Goal: Task Accomplishment & Management: Manage account settings

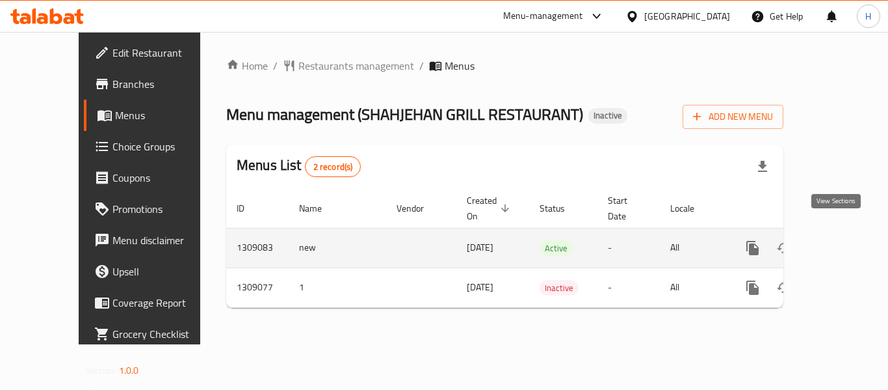
click at [843, 244] on link "enhanced table" at bounding box center [846, 247] width 31 height 31
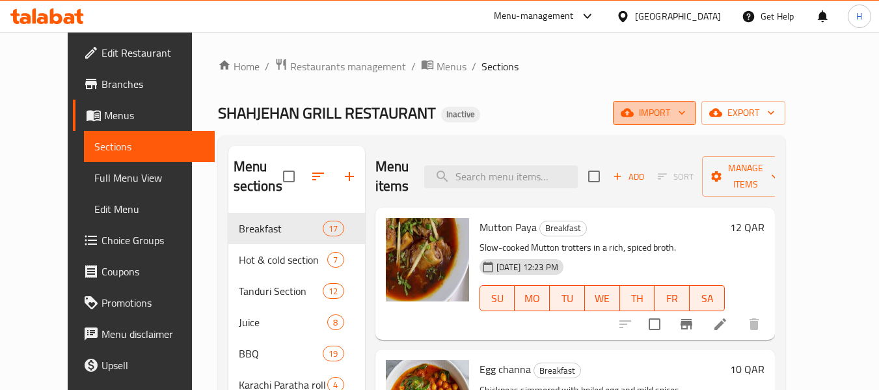
click at [686, 107] on span "import" at bounding box center [654, 113] width 62 height 16
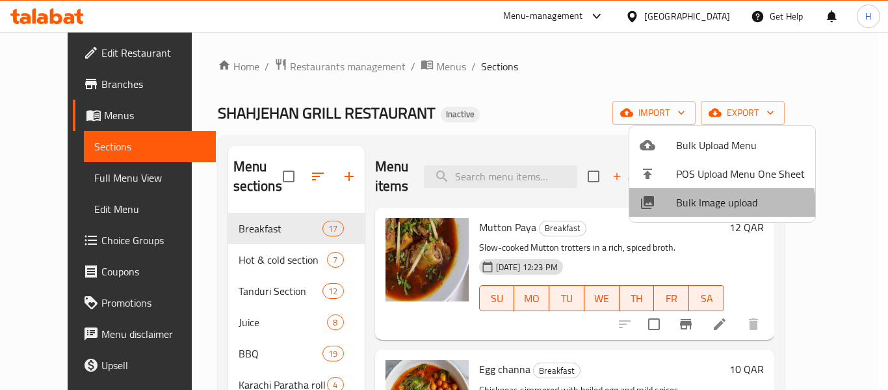
click at [695, 208] on span "Bulk Image upload" at bounding box center [740, 202] width 129 height 16
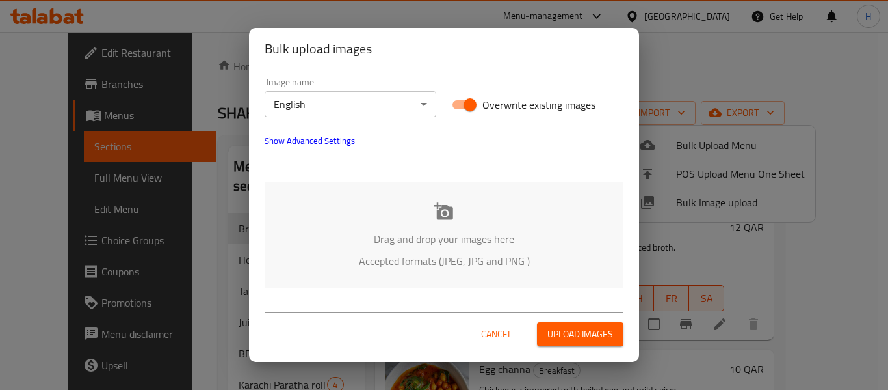
click at [438, 191] on div "Drag and drop your images here Accepted formats (JPEG, JPG and PNG )" at bounding box center [444, 235] width 359 height 106
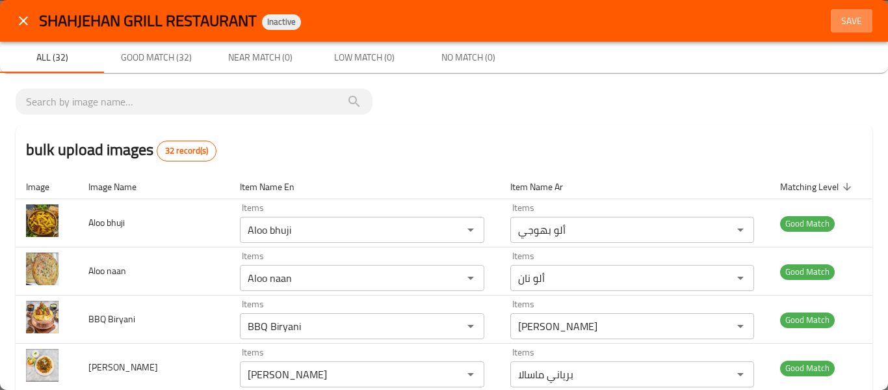
click at [850, 27] on span "Save" at bounding box center [851, 21] width 31 height 16
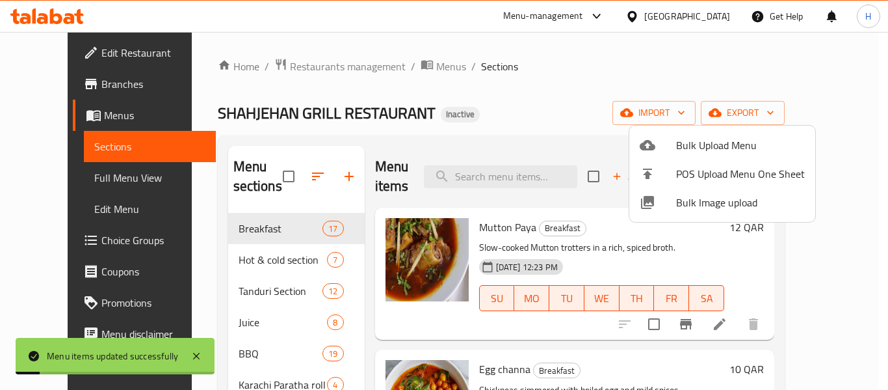
click at [55, 174] on div at bounding box center [444, 195] width 888 height 390
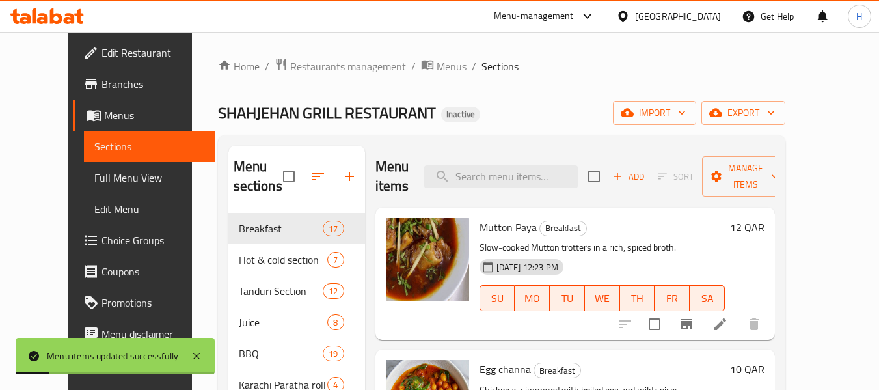
drag, startPoint x: 53, startPoint y: 178, endPoint x: 784, endPoint y: 1, distance: 751.4
click at [94, 178] on span "Full Menu View" at bounding box center [149, 178] width 110 height 16
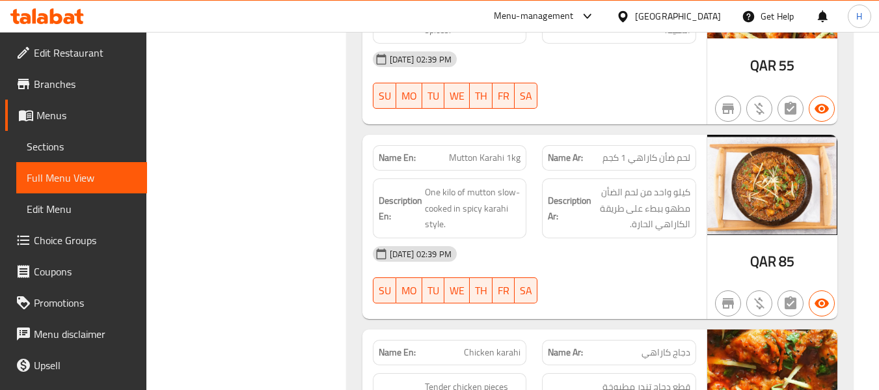
scroll to position [12989, 0]
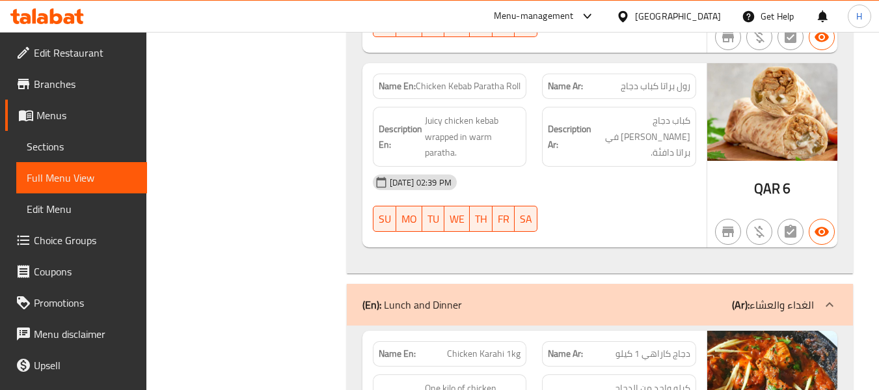
click at [56, 212] on span "Edit Menu" at bounding box center [82, 209] width 110 height 16
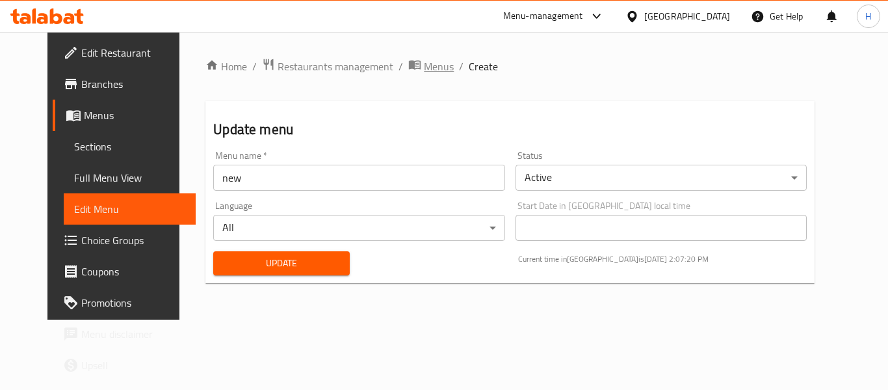
click at [424, 69] on span "Menus" at bounding box center [439, 67] width 30 height 16
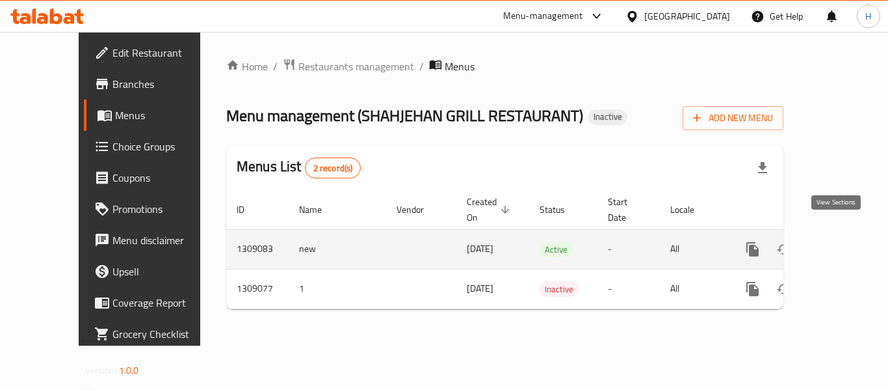
click at [836, 234] on link "enhanced table" at bounding box center [846, 249] width 31 height 31
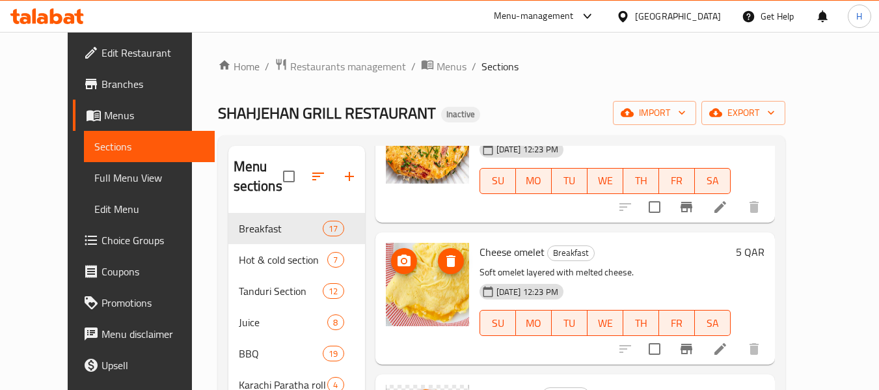
scroll to position [1214, 0]
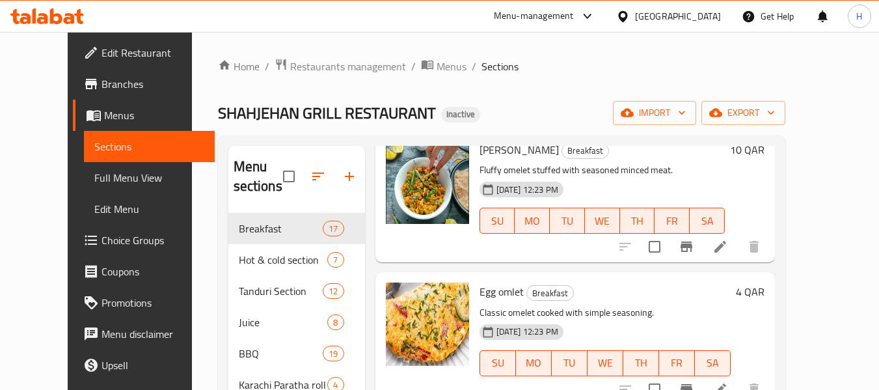
click at [699, 6] on div "Qatar" at bounding box center [669, 16] width 126 height 31
click at [699, 18] on div "Qatar" at bounding box center [678, 16] width 86 height 14
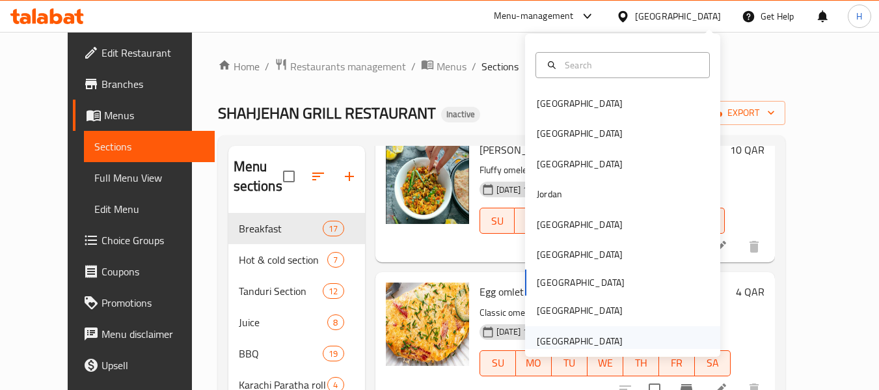
click at [595, 334] on div "[GEOGRAPHIC_DATA]" at bounding box center [580, 341] width 86 height 14
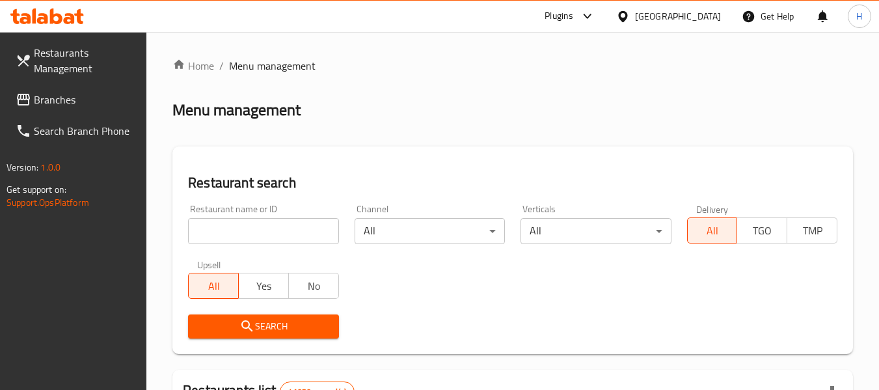
click at [90, 104] on span "Branches" at bounding box center [85, 100] width 103 height 16
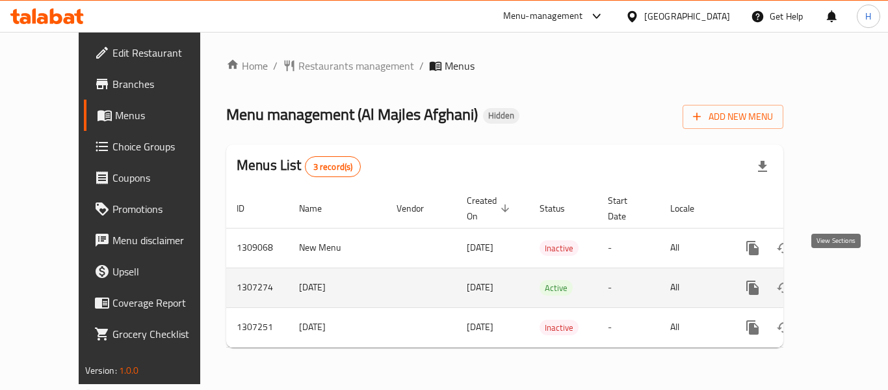
click at [839, 280] on icon "enhanced table" at bounding box center [847, 288] width 16 height 16
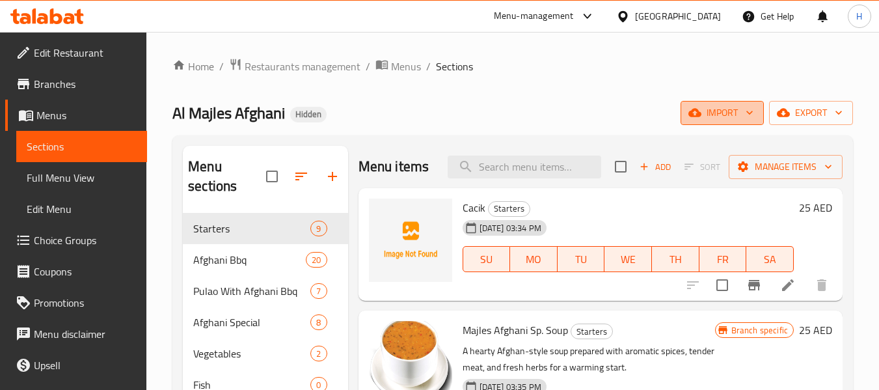
click at [735, 116] on span "import" at bounding box center [722, 113] width 62 height 16
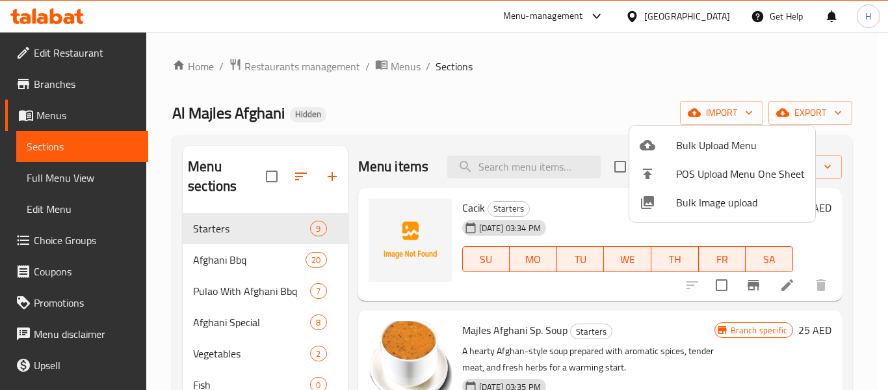
click at [699, 205] on span "Bulk Image upload" at bounding box center [740, 202] width 129 height 16
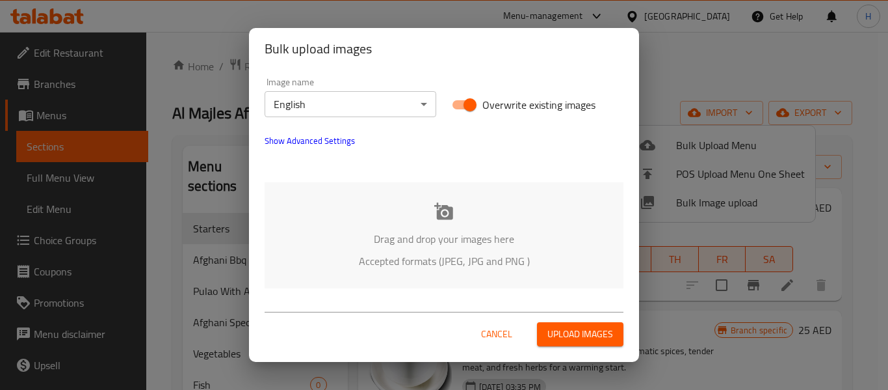
click at [402, 257] on p "Accepted formats (JPEG, JPG and PNG )" at bounding box center [444, 261] width 320 height 16
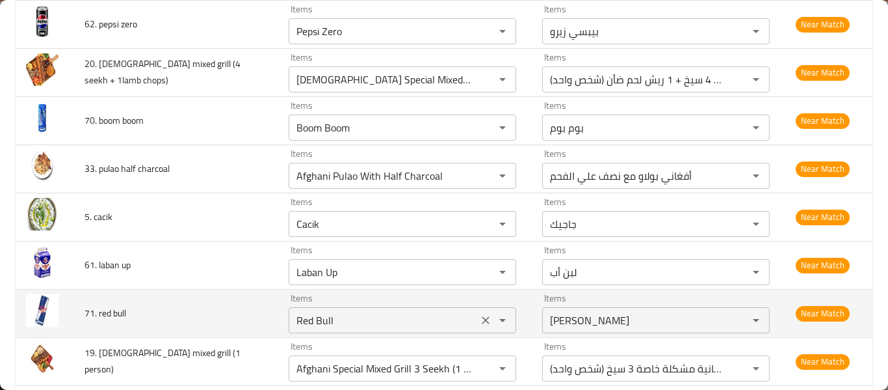
scroll to position [1735, 0]
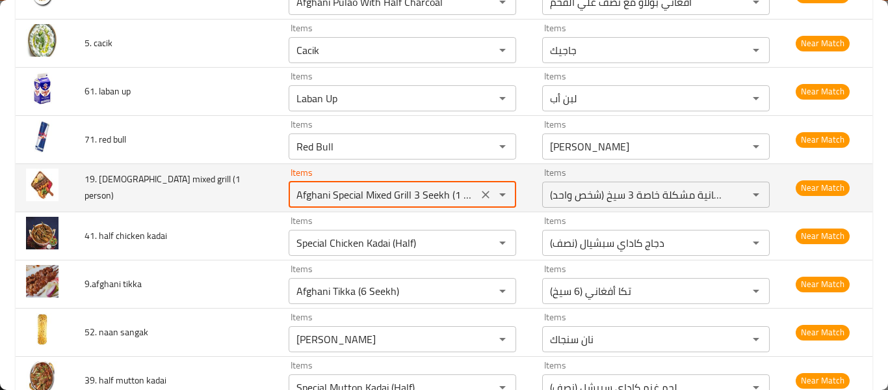
click at [425, 187] on person\) "Afghani Special Mixed Grill 3 Seekh (1 Person)" at bounding box center [383, 194] width 181 height 18
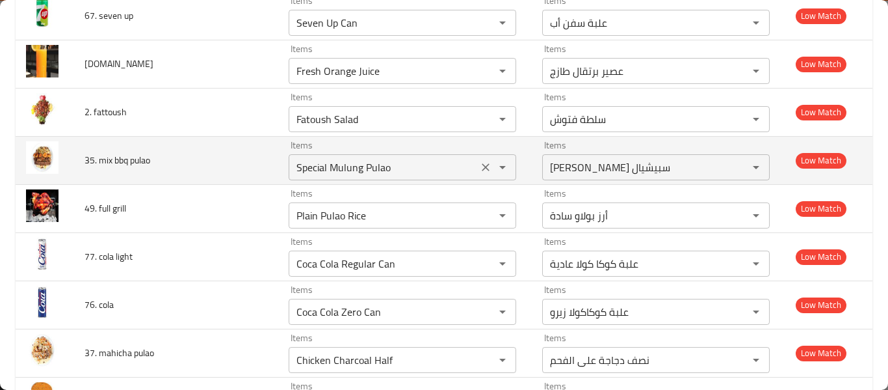
scroll to position [2602, 0]
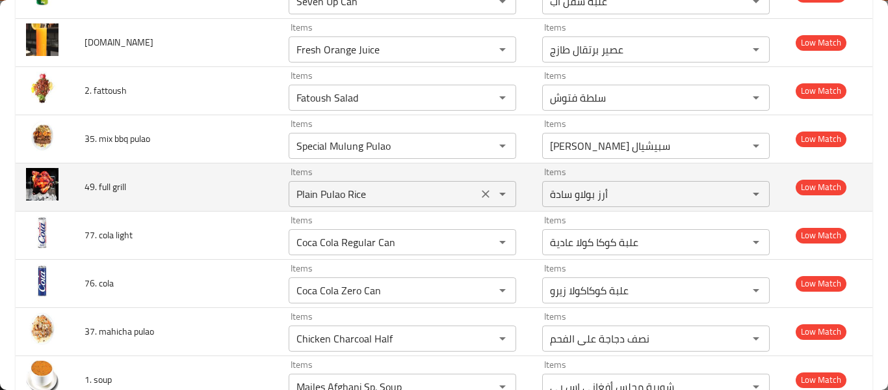
click at [479, 191] on icon "Clear" at bounding box center [485, 193] width 13 height 13
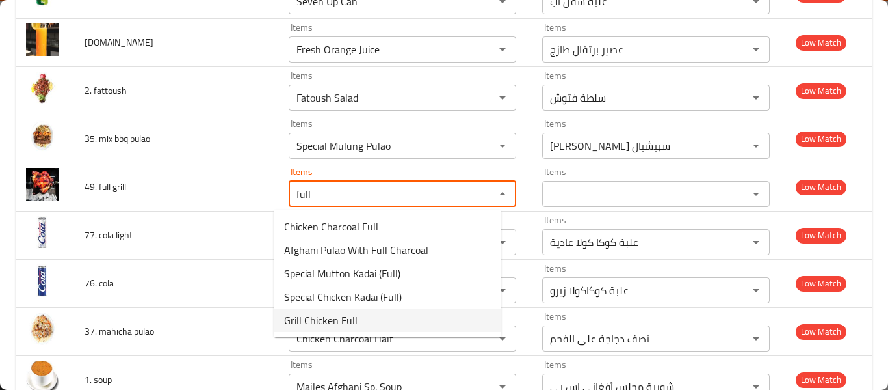
click at [372, 317] on grill-option-4 "Grill Chicken Full" at bounding box center [388, 319] width 228 height 23
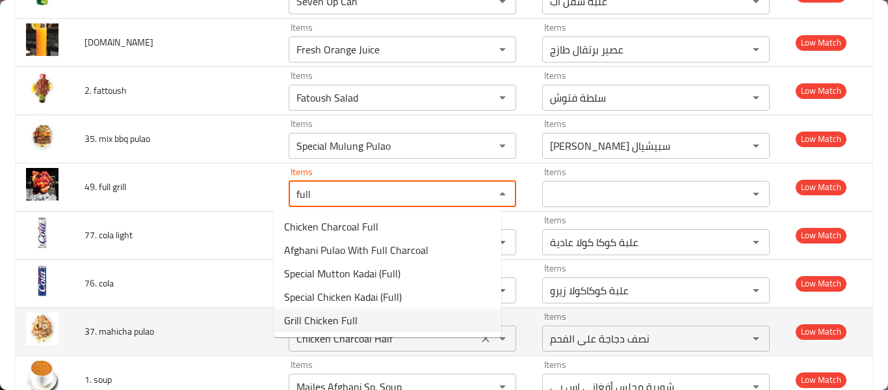
type grill "Grill Chicken Full"
type grill-ar "دجاجة مشوية كاملة"
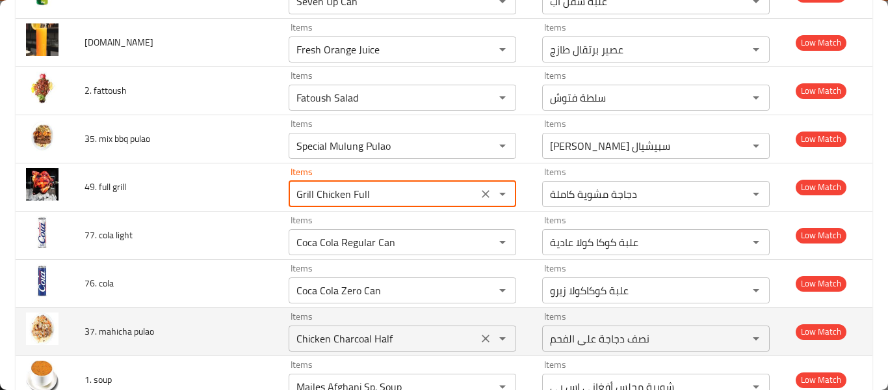
type grill "Grill Chicken Full"
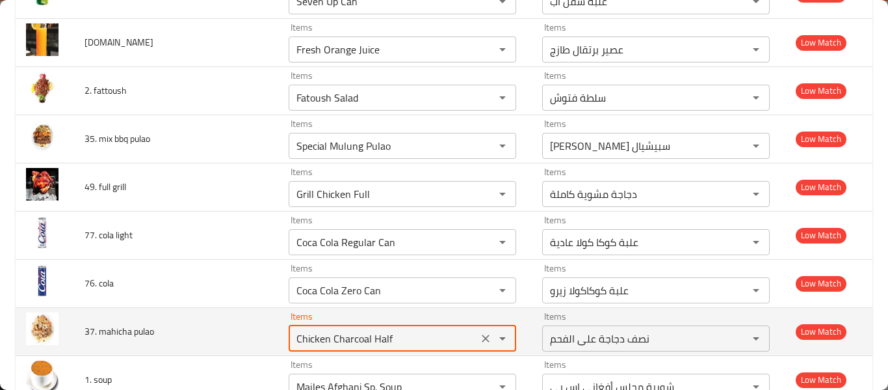
drag, startPoint x: 316, startPoint y: 336, endPoint x: 402, endPoint y: 335, distance: 85.9
click at [401, 335] on pulao "Chicken Charcoal Half" at bounding box center [383, 338] width 181 height 18
click at [410, 335] on pulao "Chicken Charcoal Half" at bounding box center [383, 338] width 181 height 18
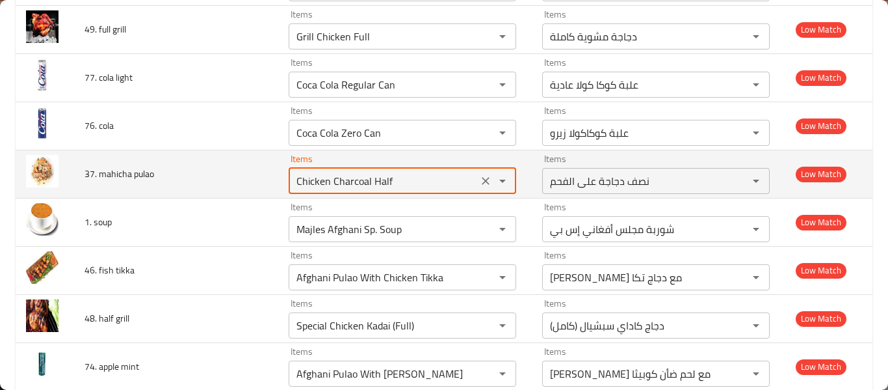
scroll to position [2775, 0]
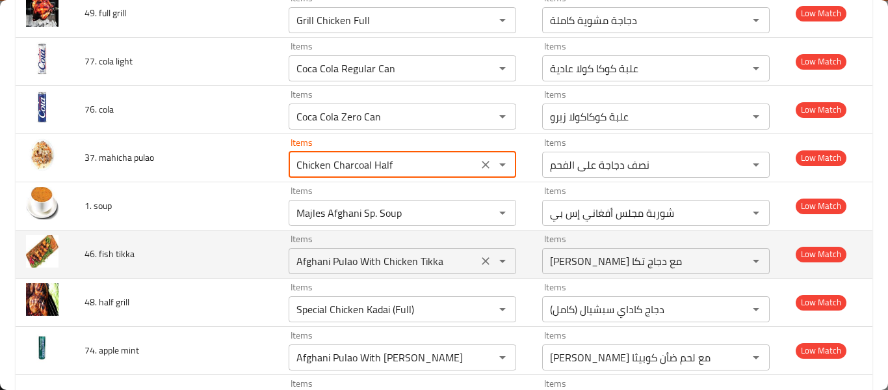
click at [479, 258] on icon "Clear" at bounding box center [485, 260] width 13 height 13
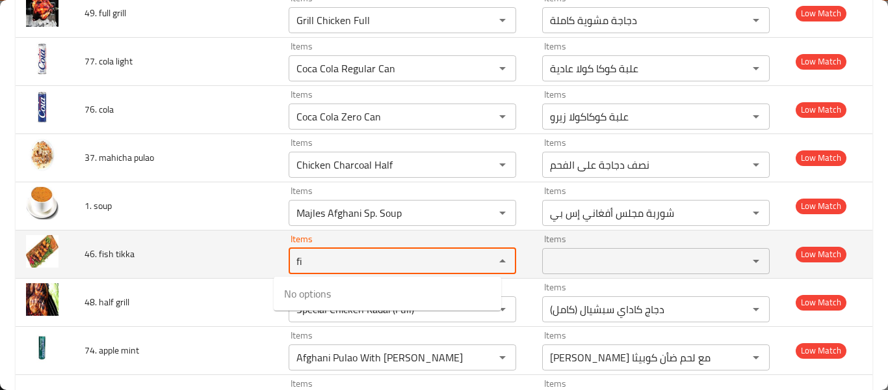
type tikka "f"
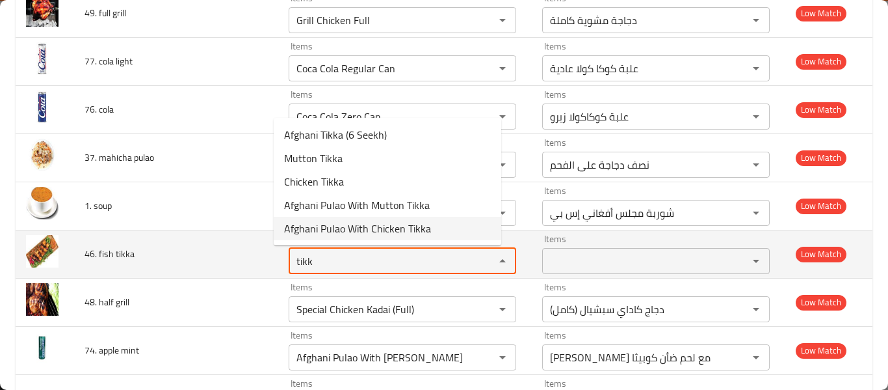
type tikka "tikk"
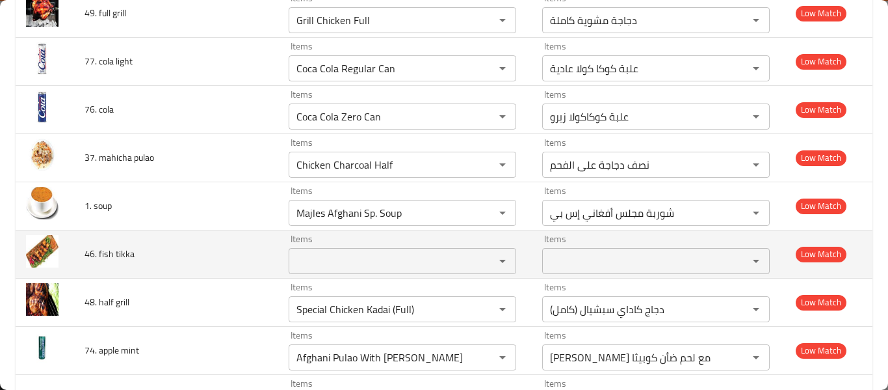
click at [110, 254] on span "46. fish tikka" at bounding box center [110, 253] width 50 height 17
drag, startPoint x: 101, startPoint y: 252, endPoint x: 185, endPoint y: 258, distance: 84.1
click at [185, 258] on td "46. fish tikka" at bounding box center [176, 254] width 204 height 48
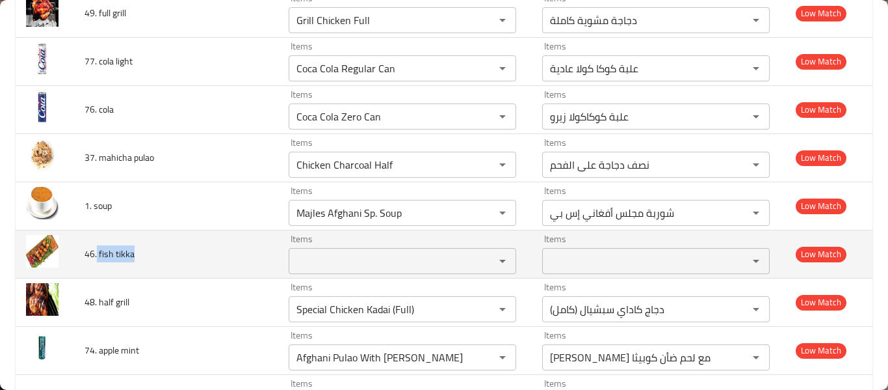
copy span "fish tikka"
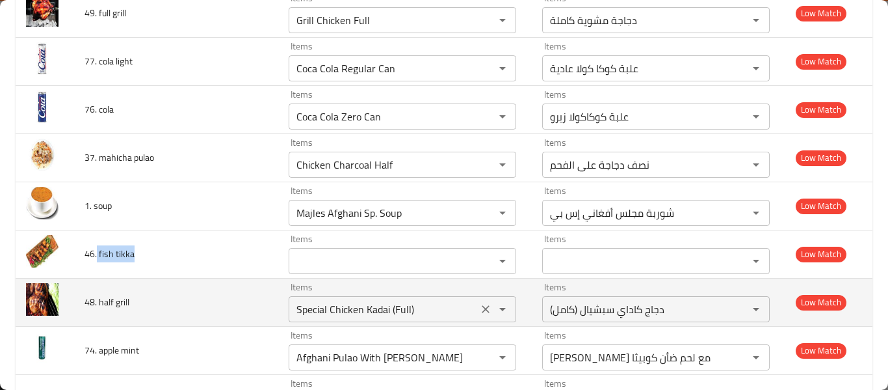
click at [338, 312] on grill "Special Chicken Kadai (Full)" at bounding box center [383, 309] width 181 height 18
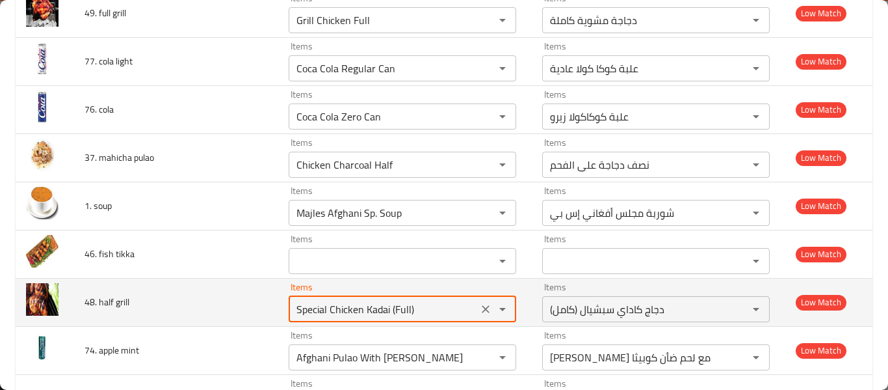
click at [482, 310] on icon "Clear" at bounding box center [486, 309] width 8 height 8
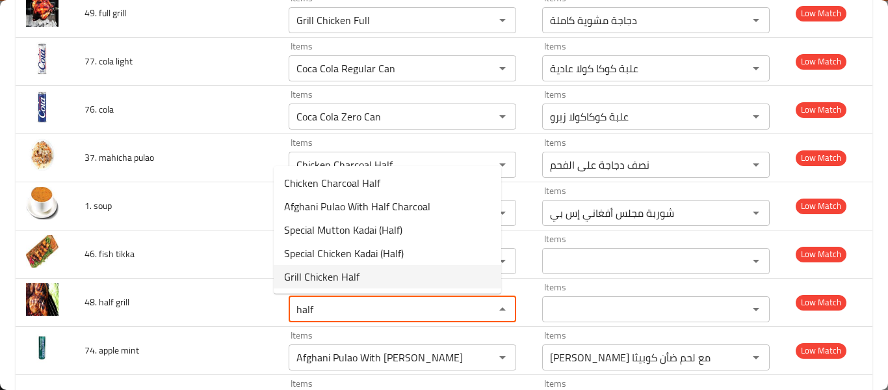
click at [429, 278] on grill-option-4 "Grill Chicken Half" at bounding box center [388, 276] width 228 height 23
type grill "Grill Chicken Half"
type grill-ar "نصف دجاجة مشوية"
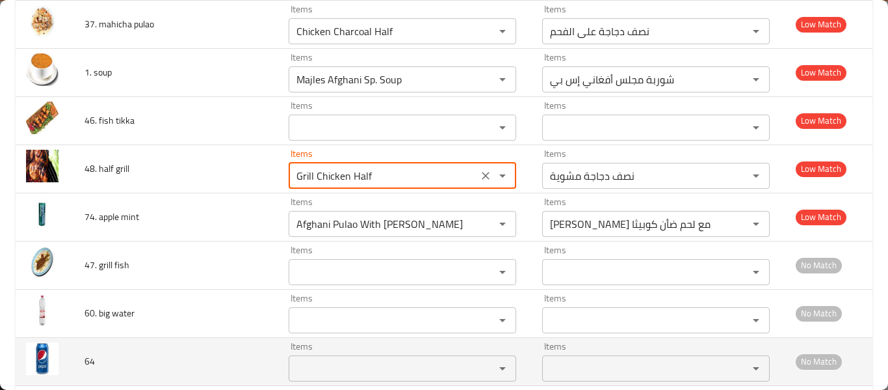
scroll to position [2948, 0]
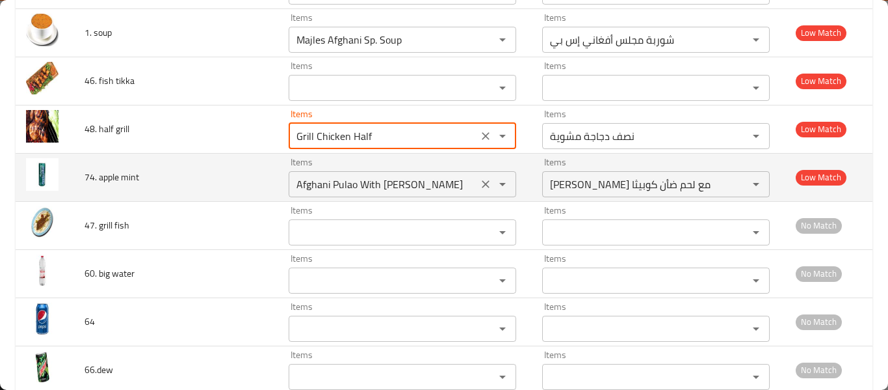
click at [479, 183] on icon "Clear" at bounding box center [485, 184] width 13 height 13
type grill "Grill Chicken Half"
click at [477, 183] on div "enhanced table" at bounding box center [494, 184] width 34 height 18
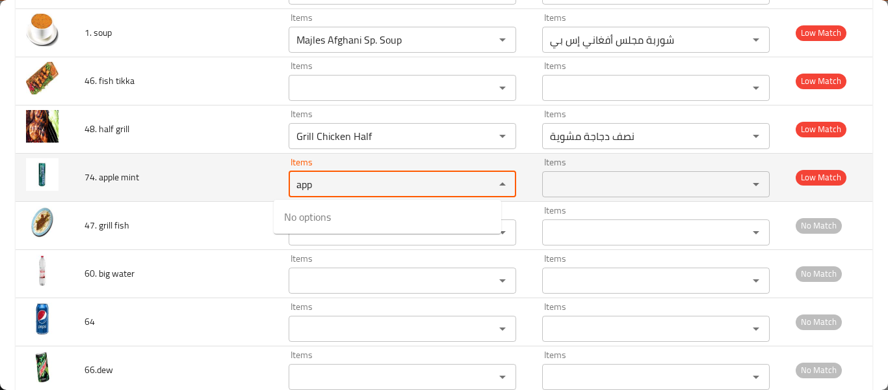
type mint "app"
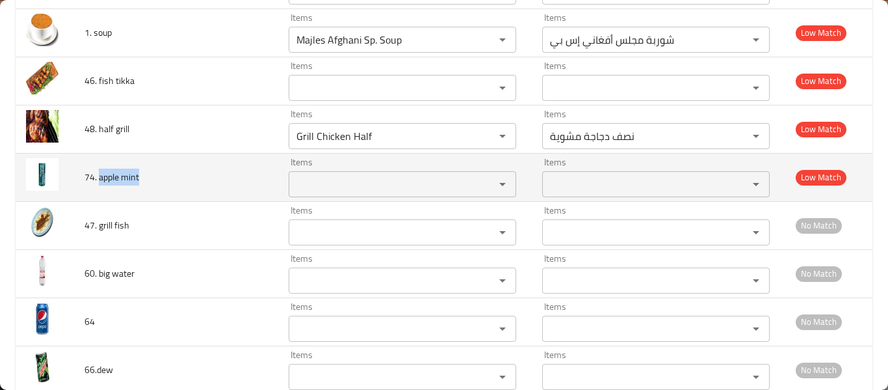
drag, startPoint x: 100, startPoint y: 179, endPoint x: 165, endPoint y: 185, distance: 64.7
click at [165, 185] on td "74. apple mint" at bounding box center [176, 177] width 204 height 48
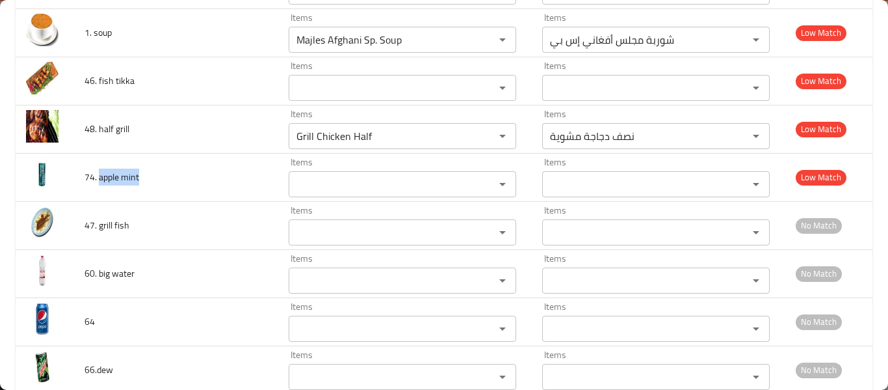
copy span "apple mint"
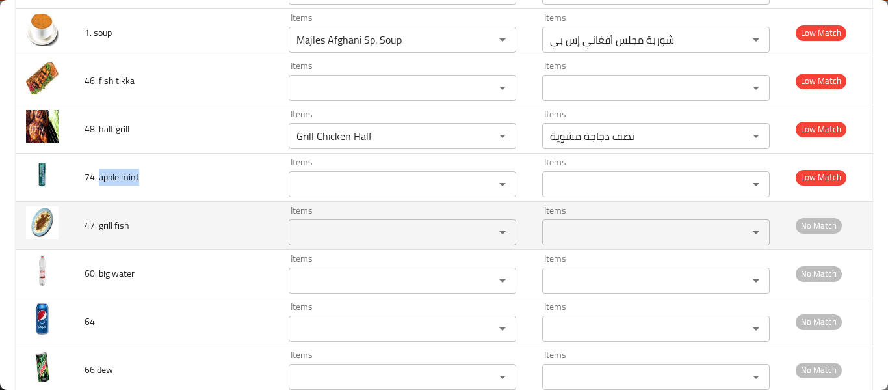
click at [122, 234] on td "47. grill fish" at bounding box center [176, 225] width 204 height 48
click at [116, 228] on span "47. grill fish" at bounding box center [107, 225] width 45 height 17
drag, startPoint x: 98, startPoint y: 227, endPoint x: 183, endPoint y: 226, distance: 84.6
click at [183, 226] on td "47. grill fish" at bounding box center [176, 225] width 204 height 48
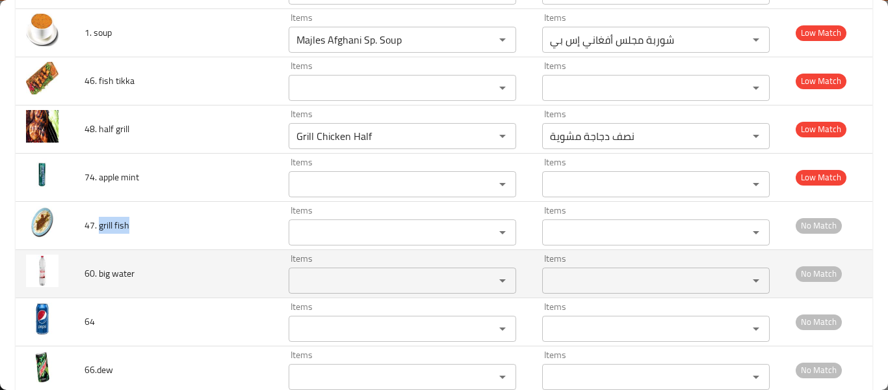
copy span "grill fish"
click at [300, 270] on div "Items" at bounding box center [403, 280] width 228 height 26
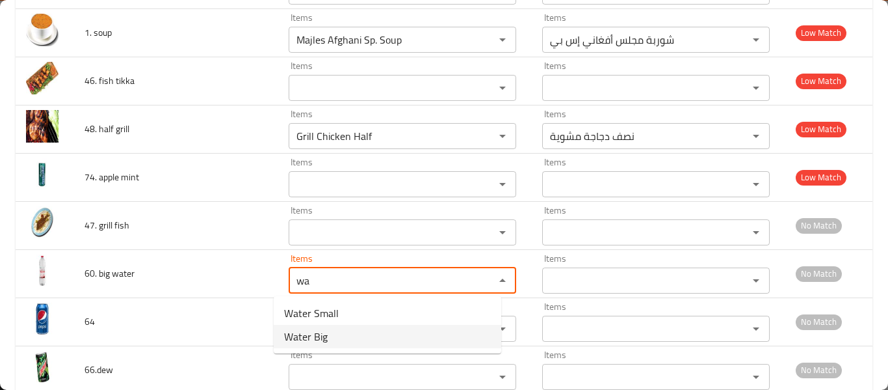
click at [312, 341] on span "Water Big" at bounding box center [306, 336] width 44 height 16
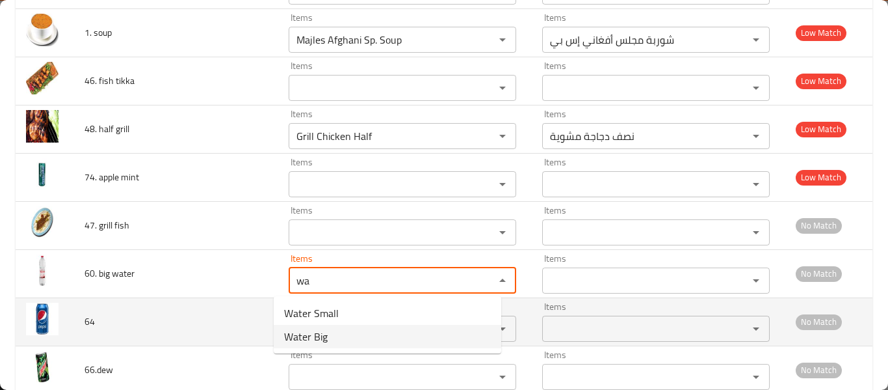
type water "Water Big"
type water-ar "ماء كبير"
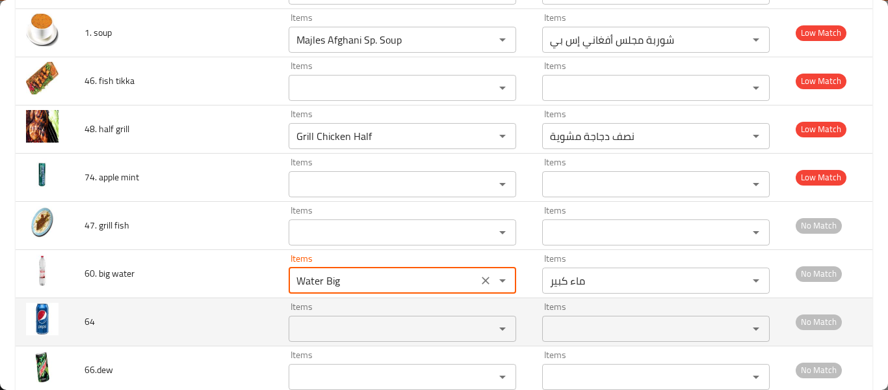
type water "Water Big"
click at [317, 326] on input "Items" at bounding box center [383, 328] width 181 height 18
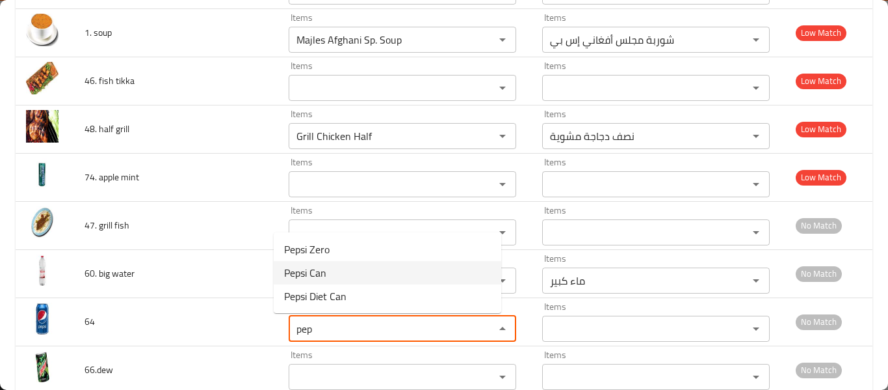
click at [323, 269] on span "Pepsi Can" at bounding box center [305, 273] width 42 height 16
type input "Pepsi Can"
type input "علبة بيبسي"
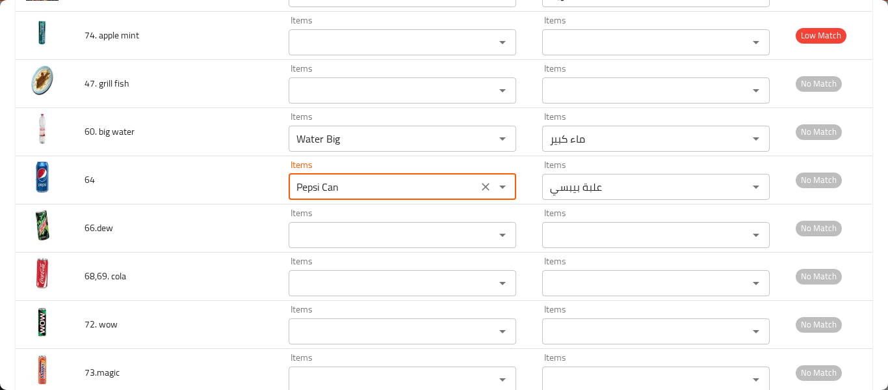
scroll to position [3122, 0]
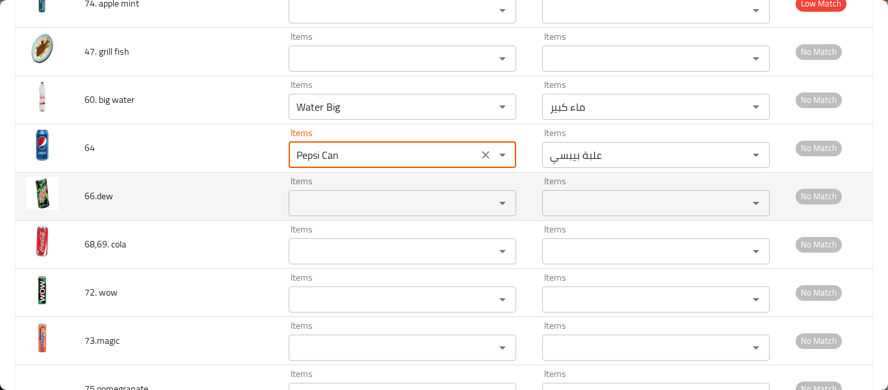
type input "Pepsi Can"
click at [320, 205] on input "Items" at bounding box center [383, 203] width 181 height 18
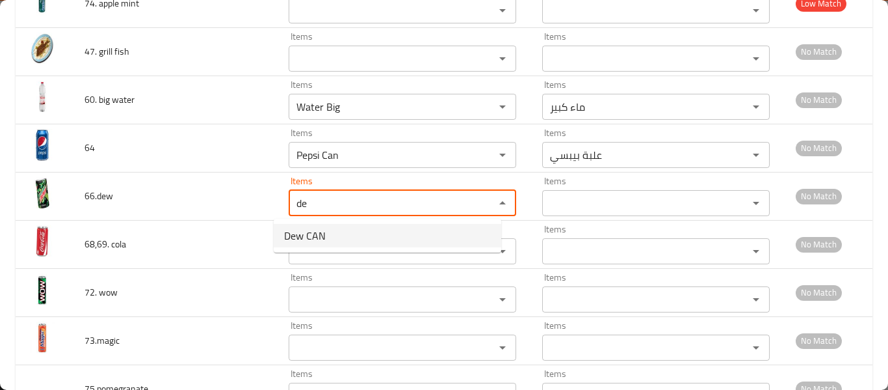
click at [323, 230] on span "Dew CAN" at bounding box center [305, 236] width 42 height 16
type input "Dew CAN"
type input "علبة ديو"
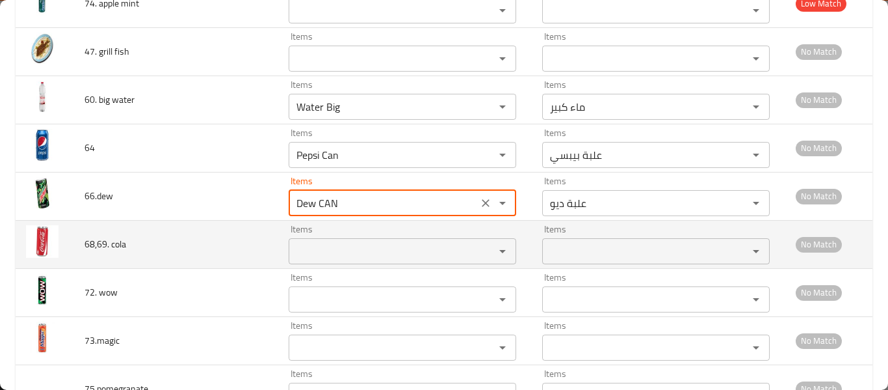
click at [323, 239] on div "Items" at bounding box center [403, 251] width 228 height 26
type input "Dew CAN"
click at [323, 239] on div "Items" at bounding box center [403, 251] width 228 height 26
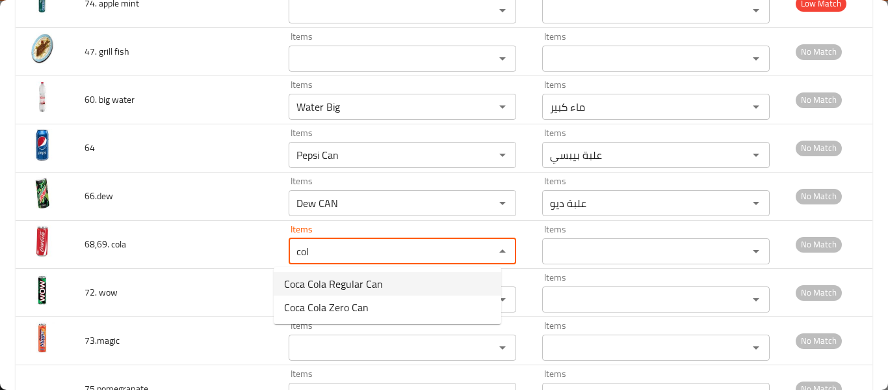
click at [352, 286] on span "Coca Cola Regular Can" at bounding box center [333, 284] width 99 height 16
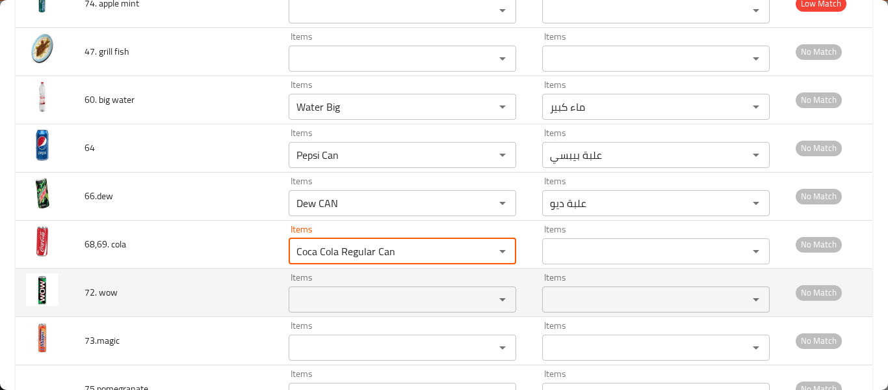
type cola "Coca Cola Regular Can"
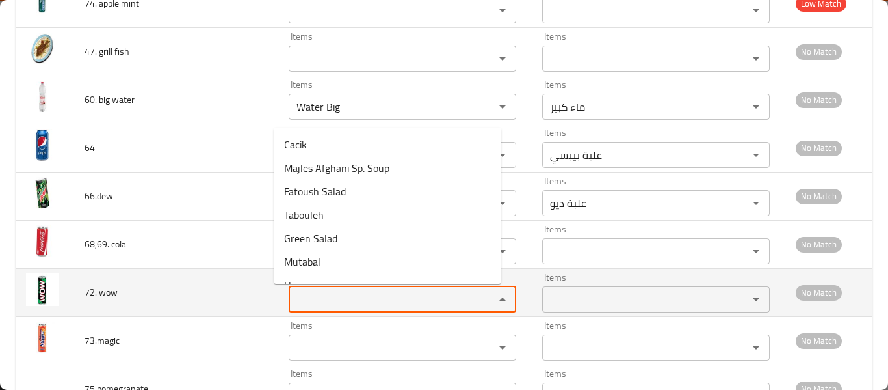
click at [347, 299] on wow "Items" at bounding box center [383, 299] width 181 height 18
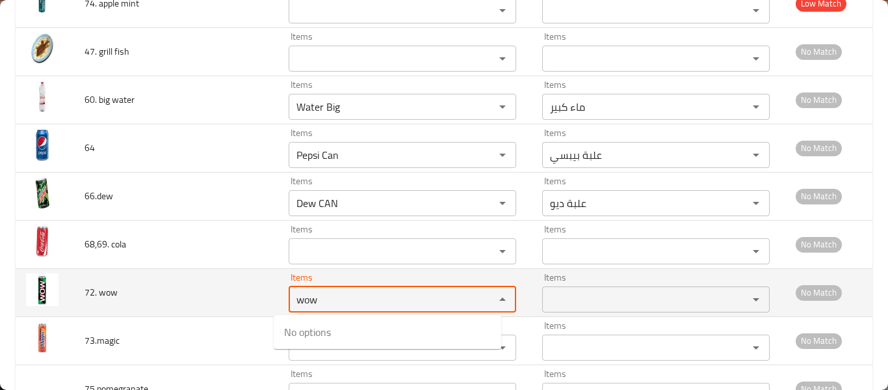
type wow "wow"
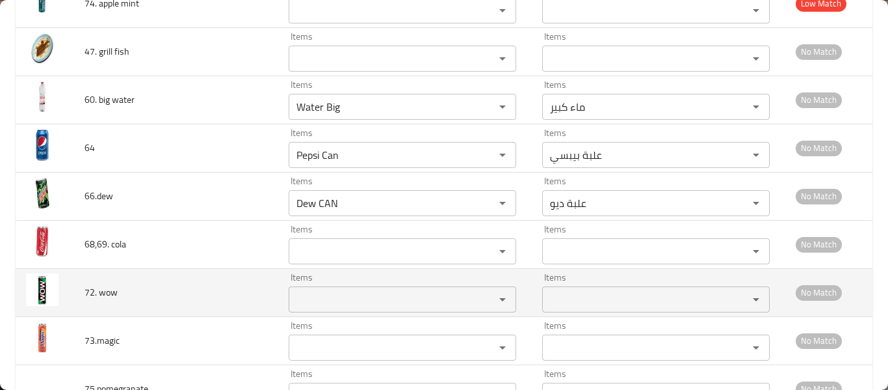
click at [103, 292] on span "72. wow" at bounding box center [101, 292] width 33 height 17
drag, startPoint x: 104, startPoint y: 291, endPoint x: 135, endPoint y: 293, distance: 31.3
click at [135, 293] on td "72. wow" at bounding box center [176, 292] width 204 height 48
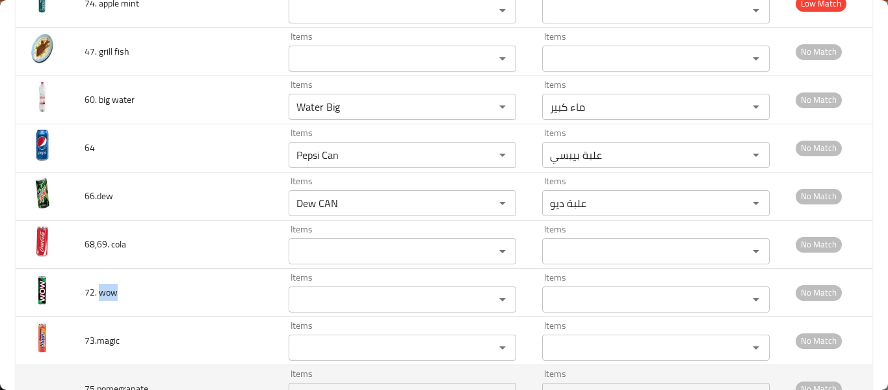
copy span "wow"
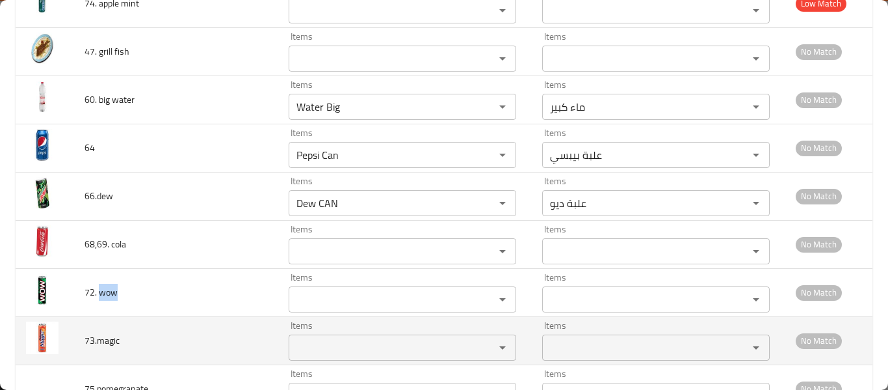
click at [344, 329] on div "Items Items" at bounding box center [403, 341] width 228 height 40
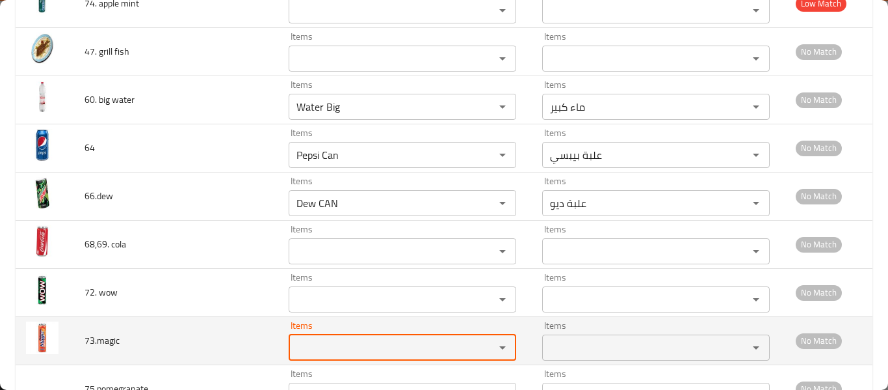
click at [343, 333] on div "Items Items" at bounding box center [403, 341] width 228 height 40
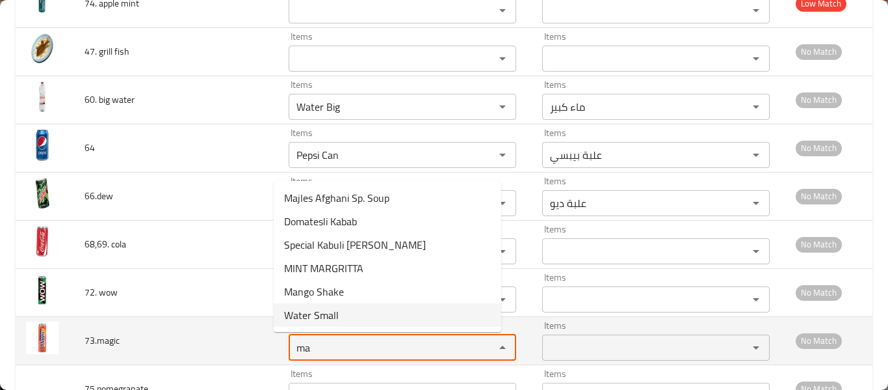
type input "ma"
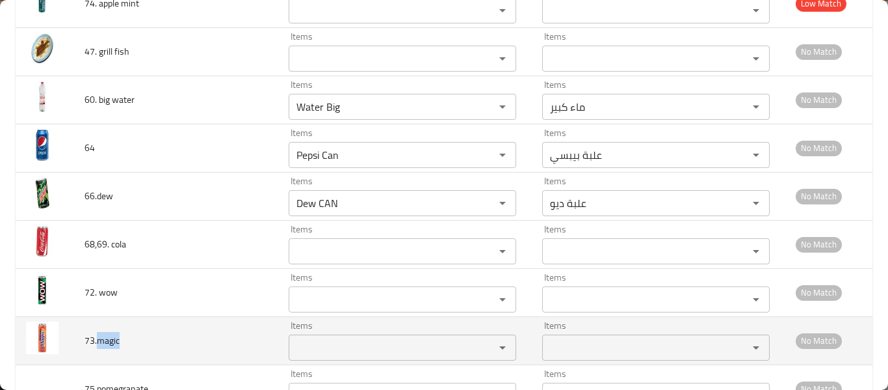
drag, startPoint x: 97, startPoint y: 341, endPoint x: 152, endPoint y: 341, distance: 55.3
click at [152, 341] on td "73.magic" at bounding box center [176, 340] width 204 height 48
copy span "magic"
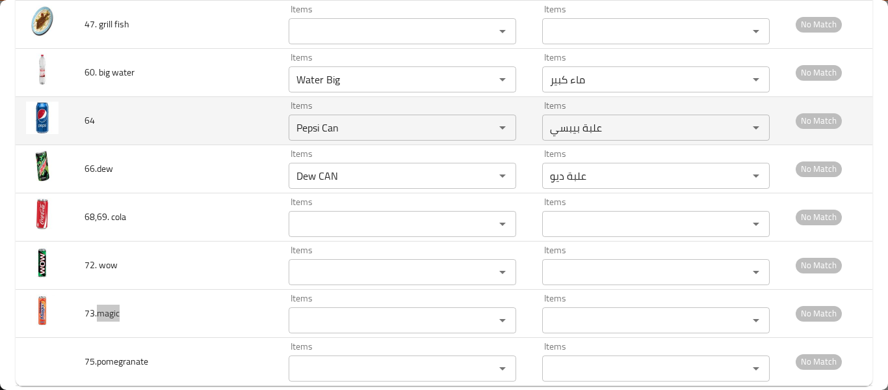
scroll to position [3171, 0]
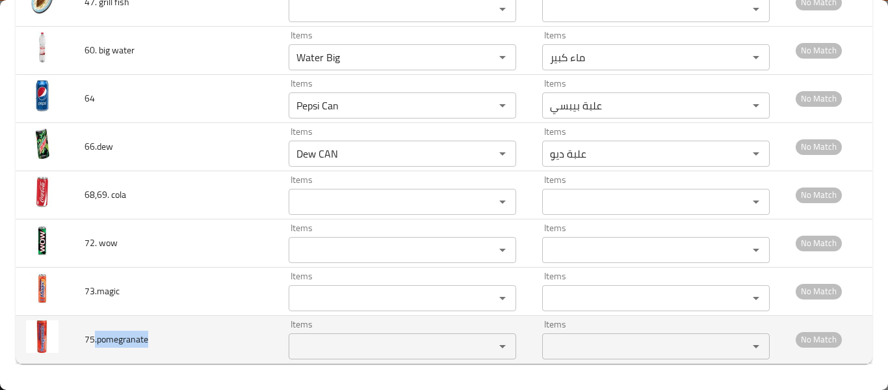
drag, startPoint x: 95, startPoint y: 341, endPoint x: 175, endPoint y: 336, distance: 80.1
click at [175, 336] on td "75.pomegranate" at bounding box center [176, 339] width 204 height 48
copy span ".pomegranate"
click at [408, 362] on td "Items Items" at bounding box center [405, 339] width 254 height 48
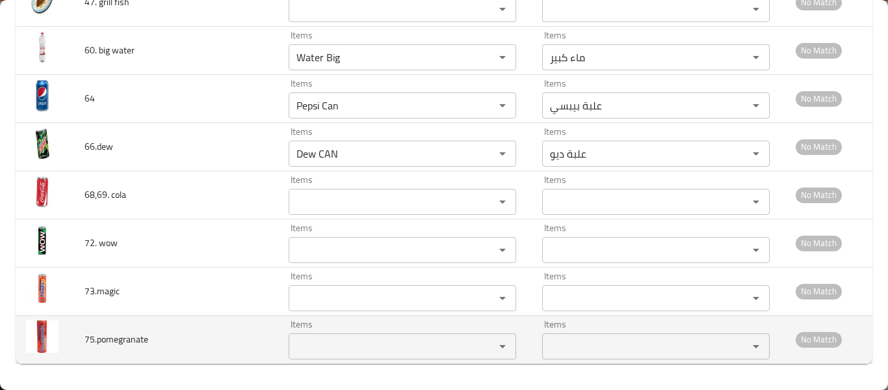
click at [390, 348] on input "Items" at bounding box center [383, 346] width 181 height 18
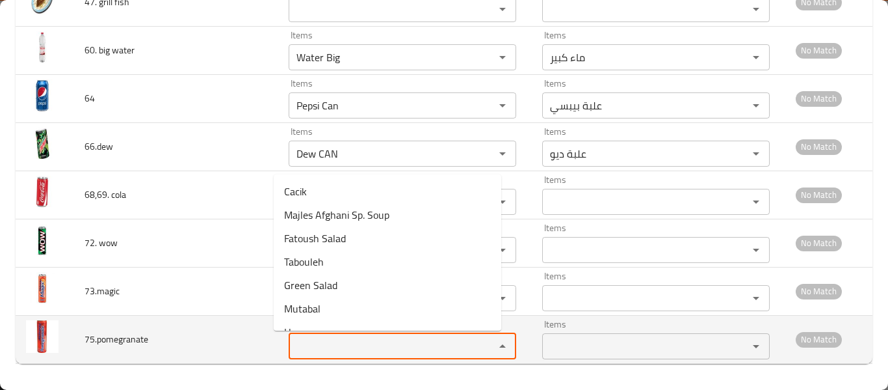
paste input ".pomegranate"
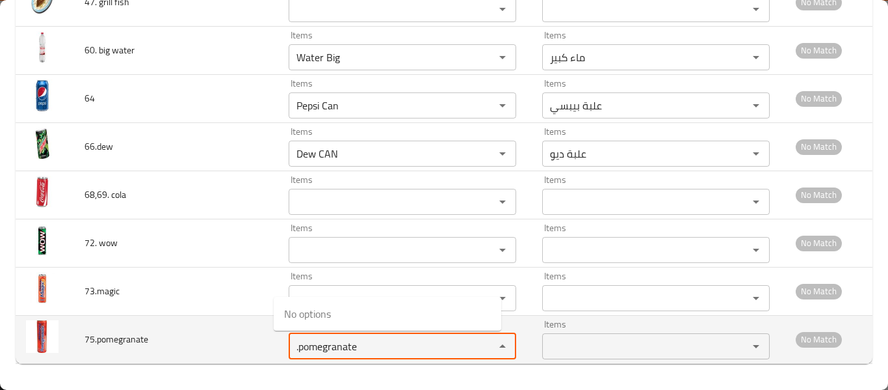
drag, startPoint x: 284, startPoint y: 352, endPoint x: 394, endPoint y: 353, distance: 109.9
click at [394, 353] on input ".pomegranate" at bounding box center [383, 346] width 181 height 18
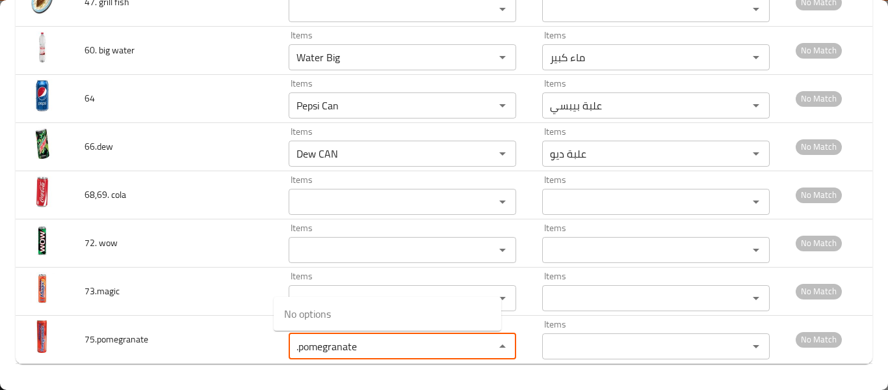
type input ".pomegranate"
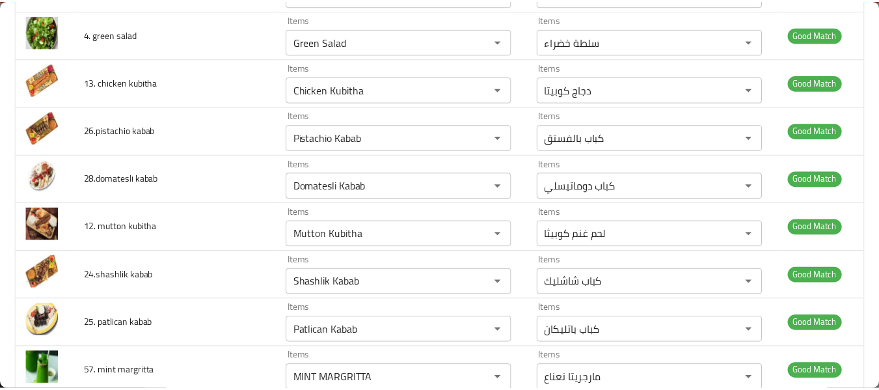
scroll to position [0, 0]
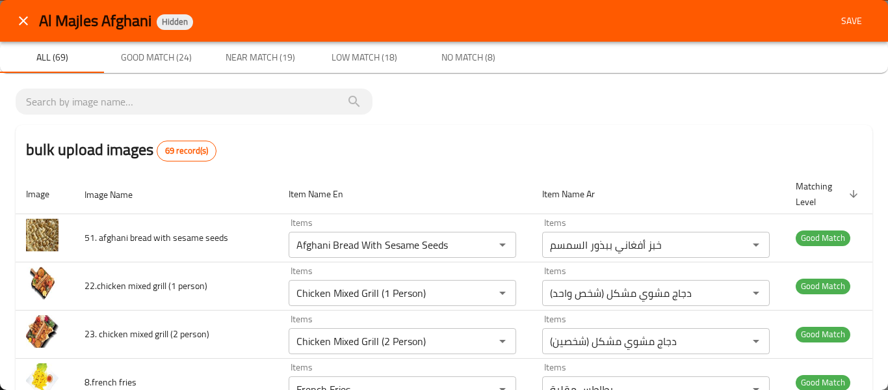
click at [849, 16] on span "Save" at bounding box center [851, 21] width 31 height 16
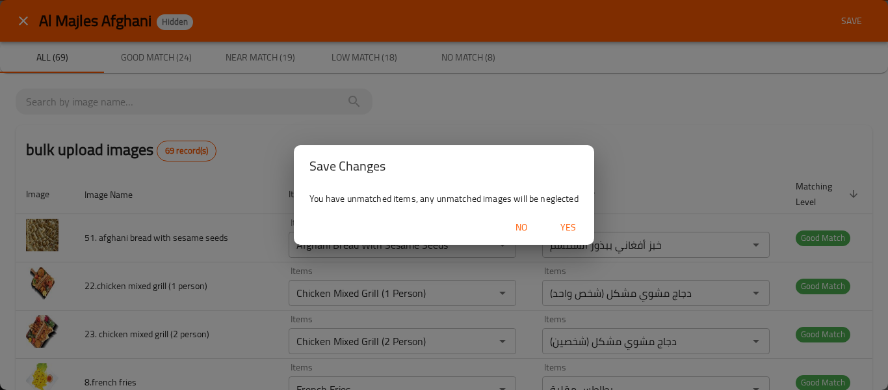
click at [563, 233] on span "Yes" at bounding box center [568, 227] width 31 height 16
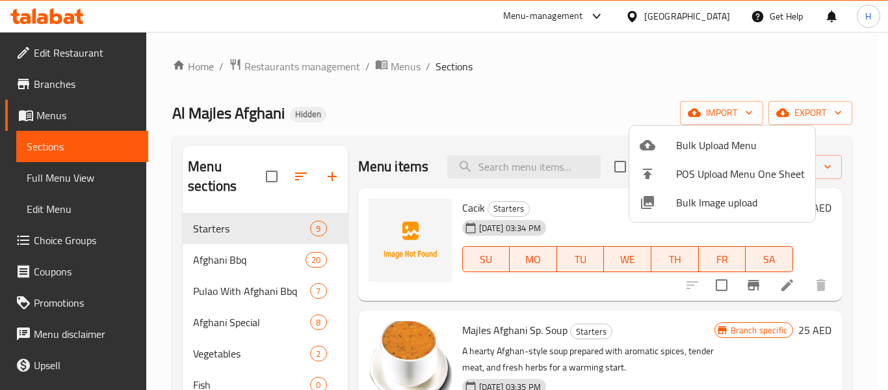
click at [87, 184] on div at bounding box center [444, 195] width 888 height 390
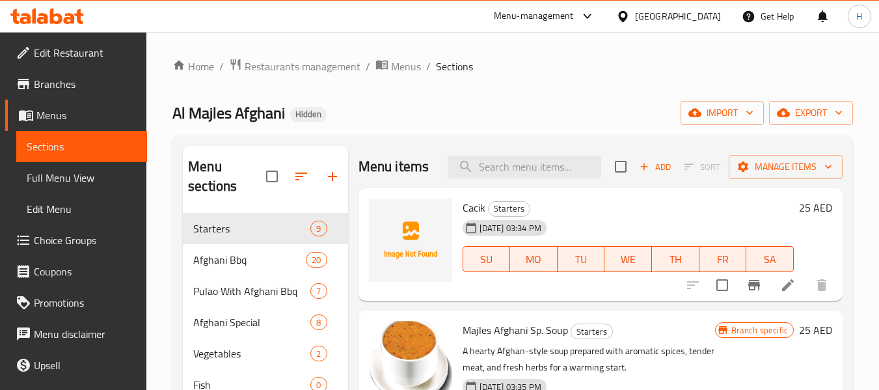
click at [87, 183] on span "Full Menu View" at bounding box center [82, 178] width 110 height 16
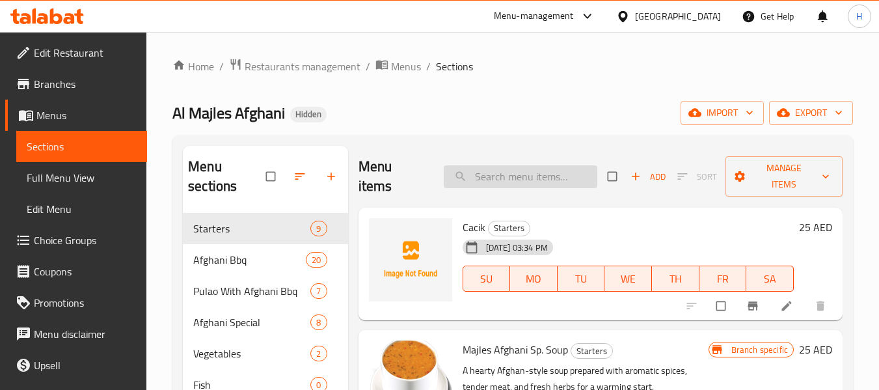
click at [536, 168] on input "search" at bounding box center [521, 176] width 154 height 23
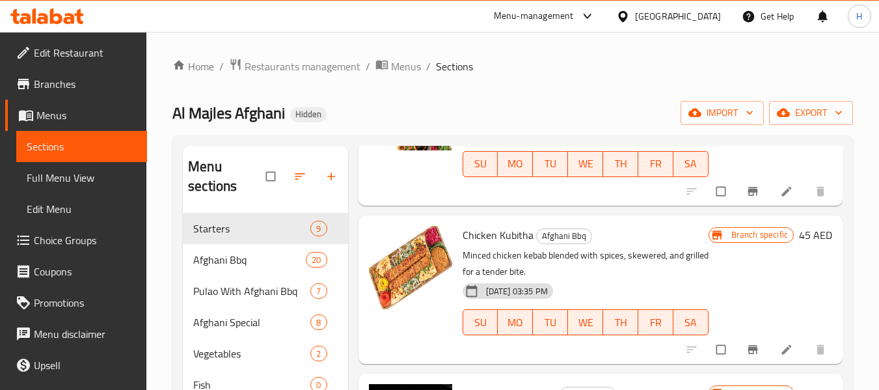
scroll to position [347, 0]
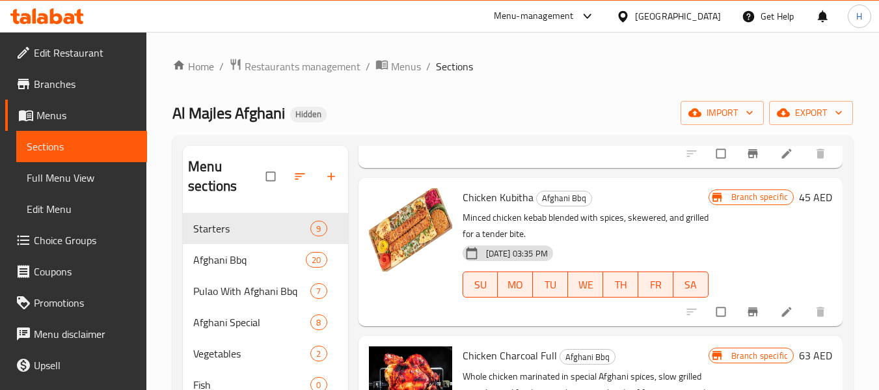
type input "chic"
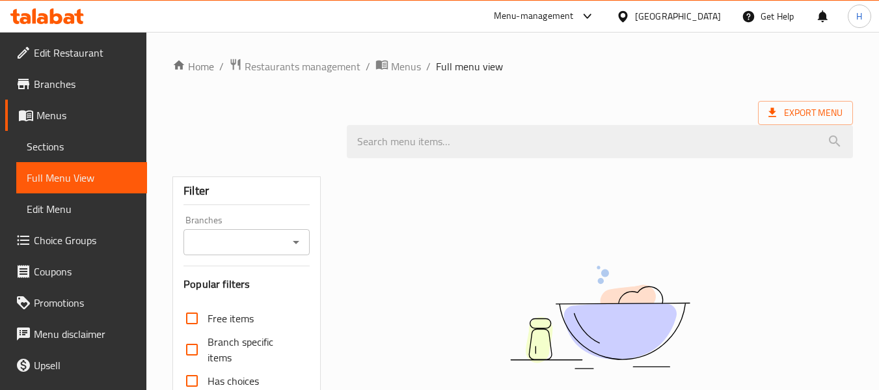
click at [47, 148] on span "Sections" at bounding box center [82, 147] width 110 height 16
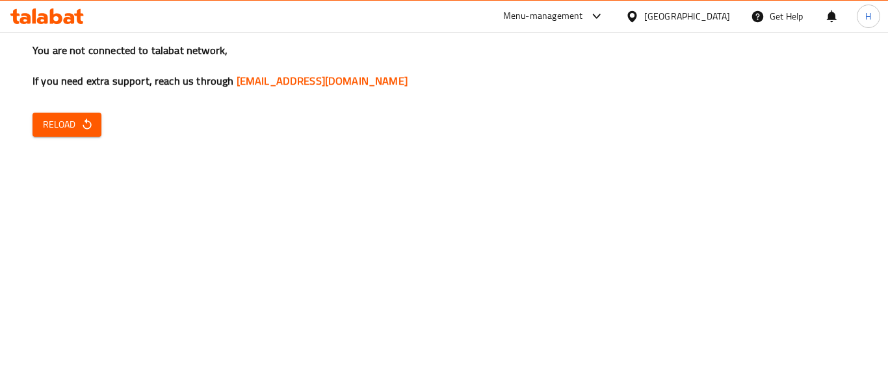
click at [47, 134] on button "Reload" at bounding box center [67, 125] width 69 height 24
click at [74, 118] on span "Reload" at bounding box center [67, 124] width 48 height 16
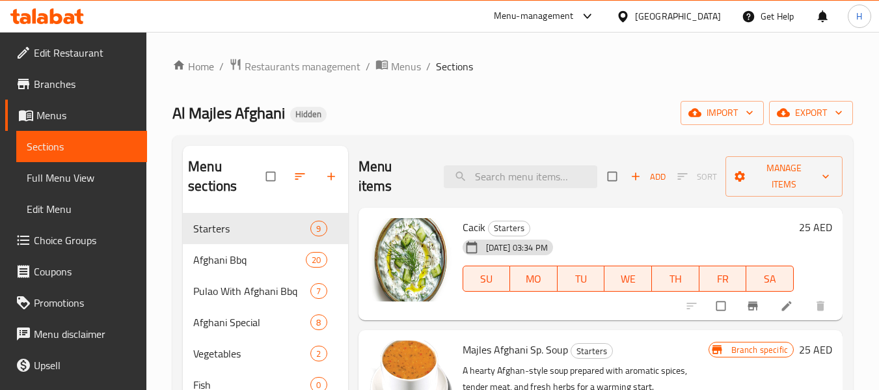
click at [64, 177] on span "Full Menu View" at bounding box center [82, 178] width 110 height 16
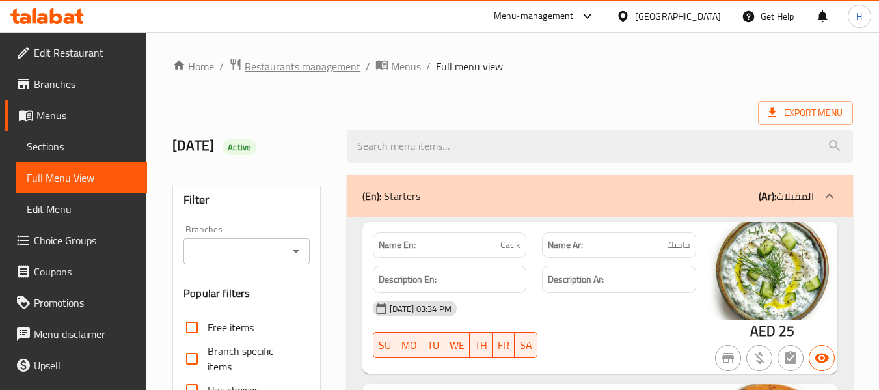
click at [328, 68] on span "Restaurants management" at bounding box center [303, 67] width 116 height 16
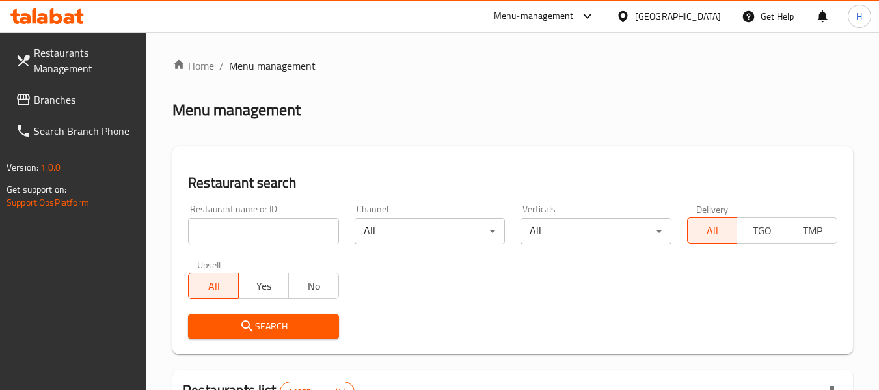
click at [52, 107] on span "Branches" at bounding box center [85, 100] width 103 height 16
